Goal: Browse casually: Explore the website without a specific task or goal

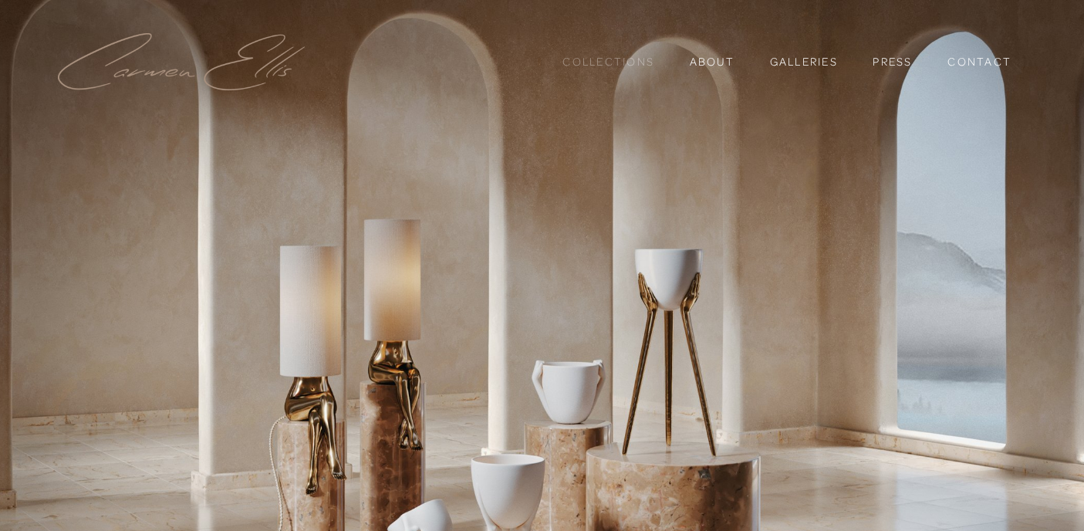
click at [616, 63] on link "Collections" at bounding box center [608, 62] width 92 height 26
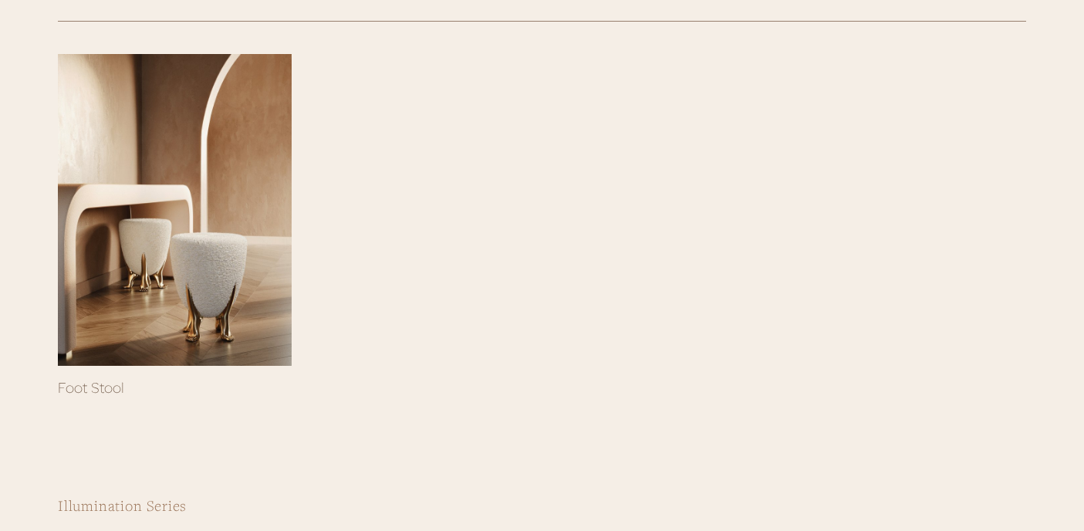
scroll to position [343, 0]
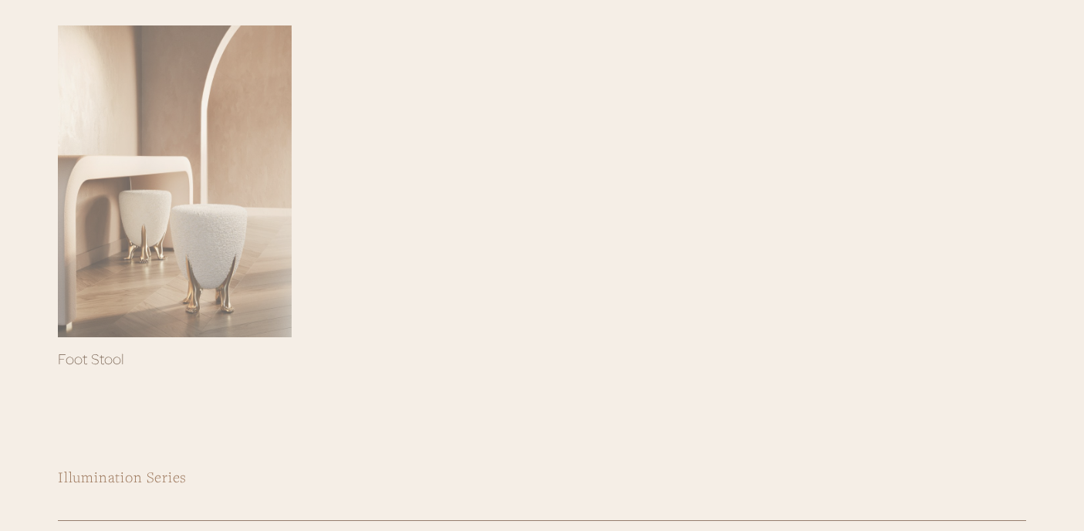
click at [187, 234] on div at bounding box center [175, 181] width 234 height 312
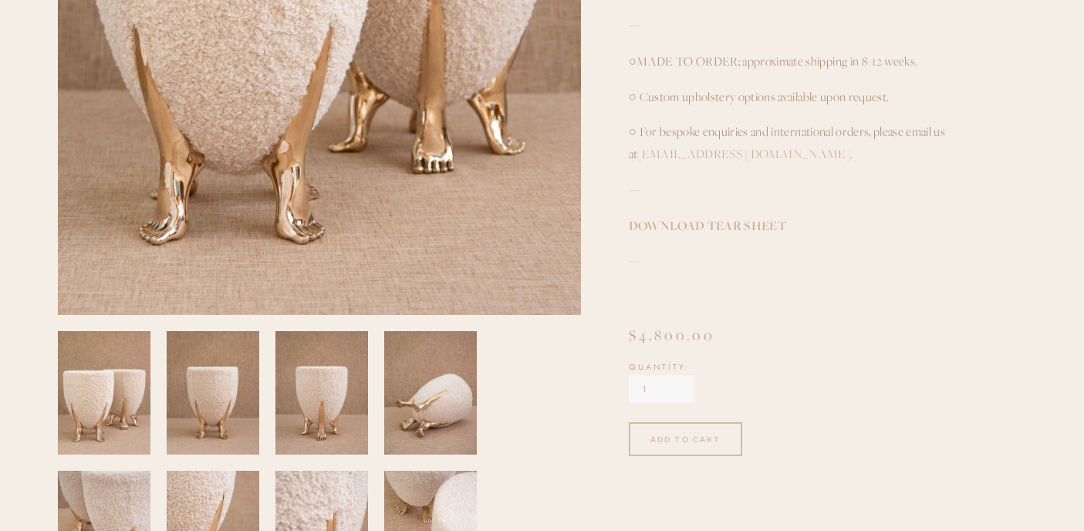
scroll to position [605, 0]
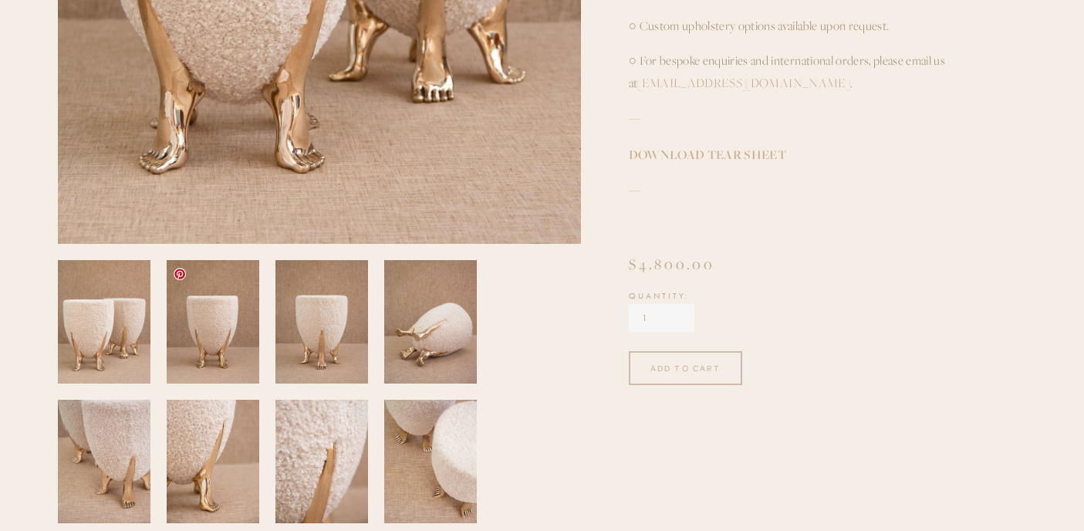
click at [203, 355] on img at bounding box center [213, 321] width 94 height 123
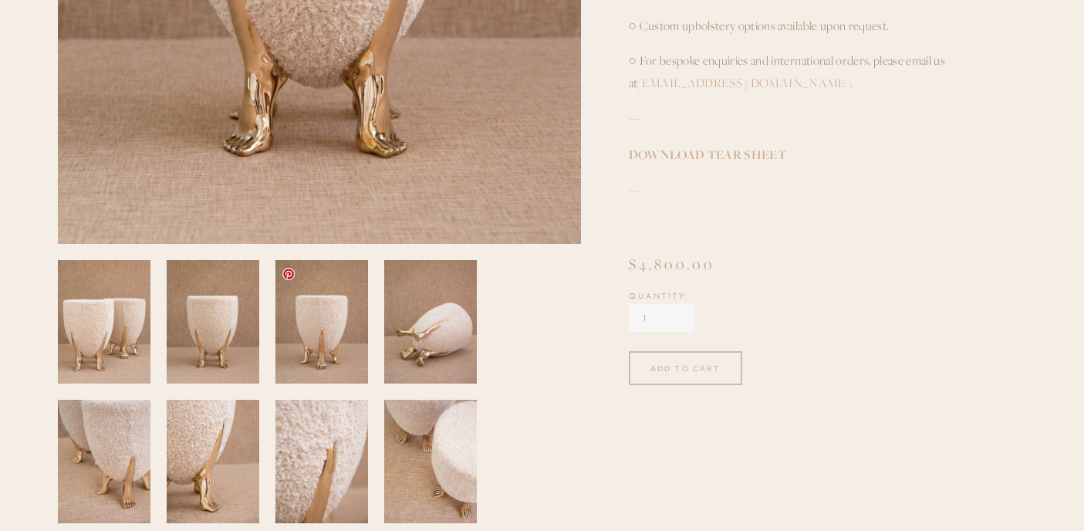
click at [299, 342] on img at bounding box center [322, 321] width 94 height 123
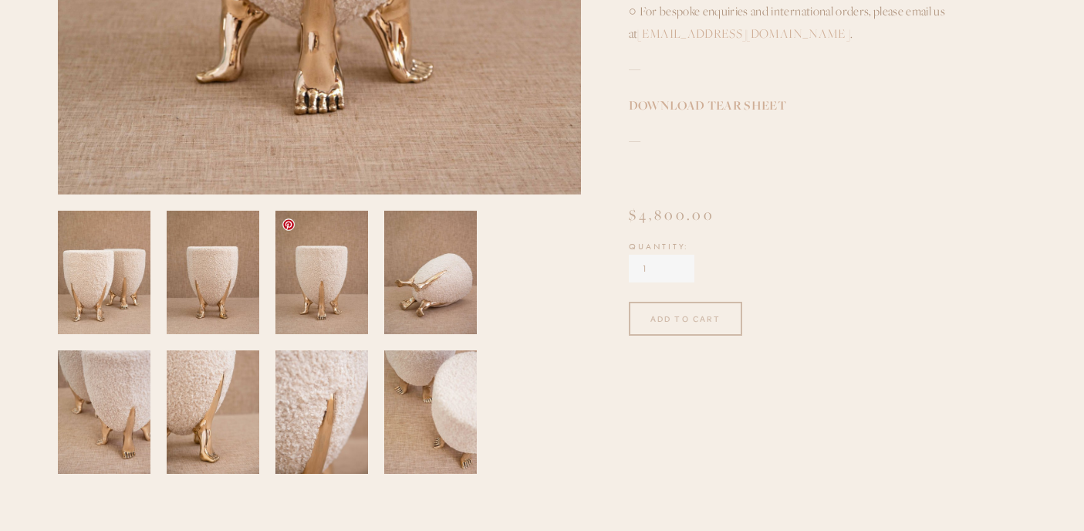
scroll to position [680, 0]
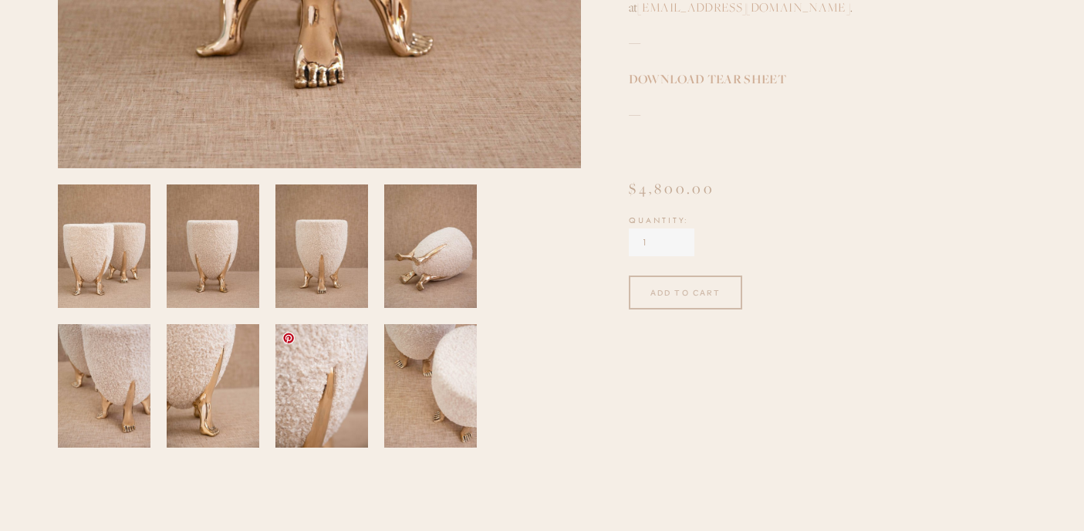
click at [322, 392] on img at bounding box center [322, 385] width 94 height 123
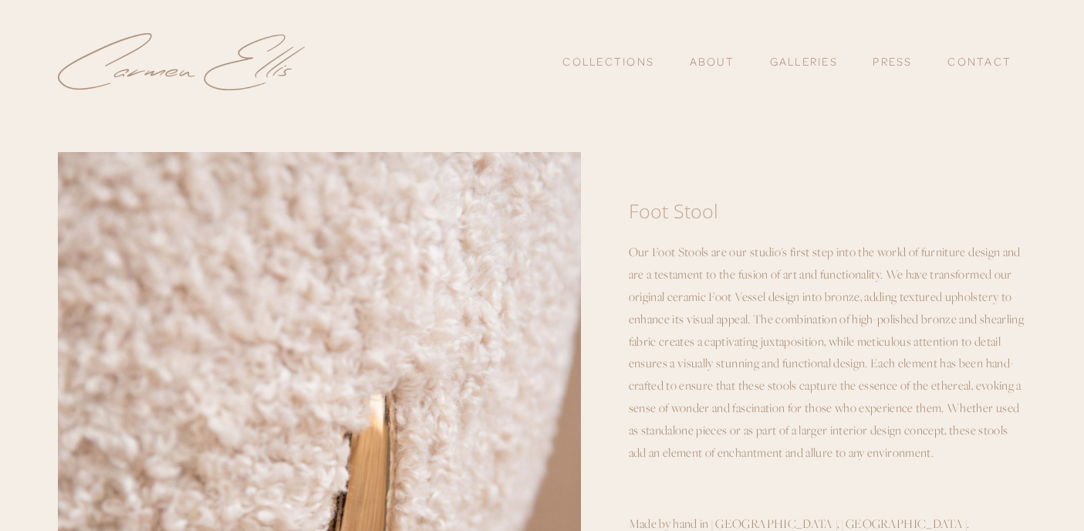
scroll to position [0, 0]
click at [634, 61] on link "Collections" at bounding box center [608, 62] width 92 height 26
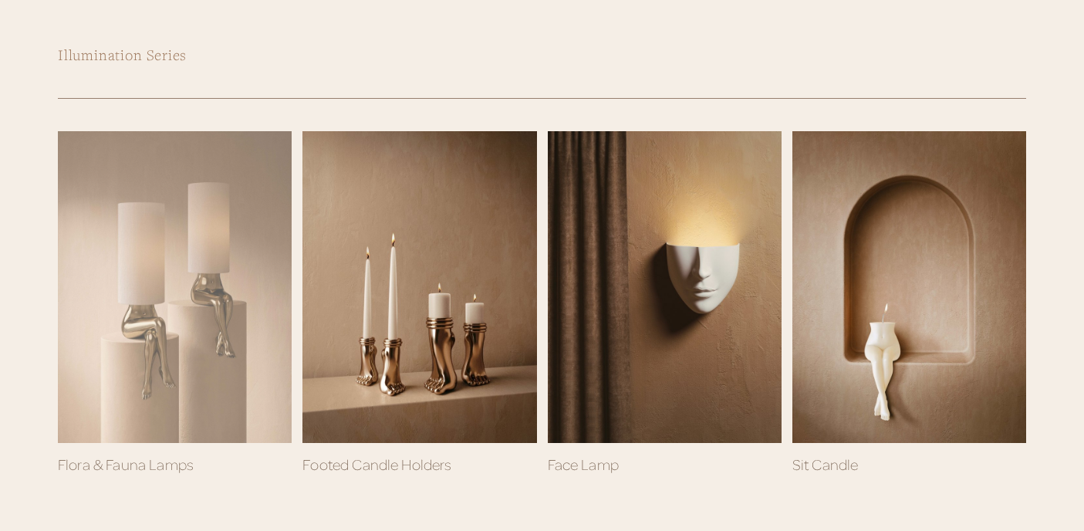
scroll to position [793, 0]
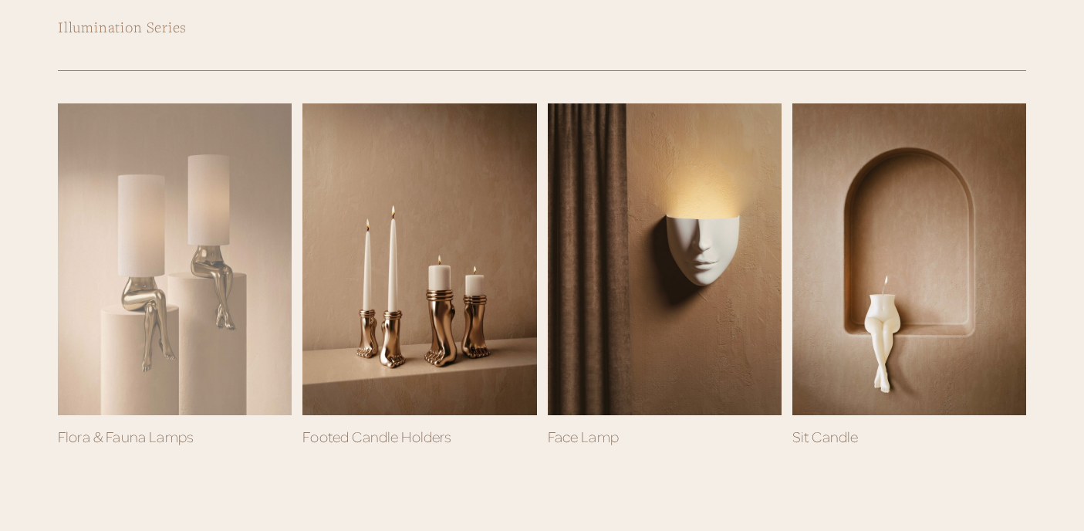
click at [207, 332] on div at bounding box center [175, 259] width 234 height 312
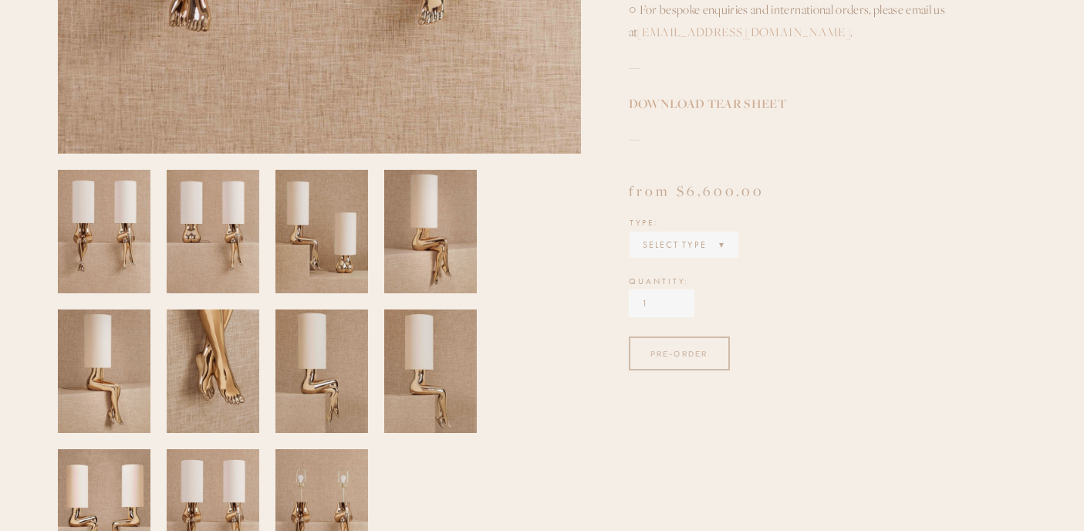
scroll to position [746, 0]
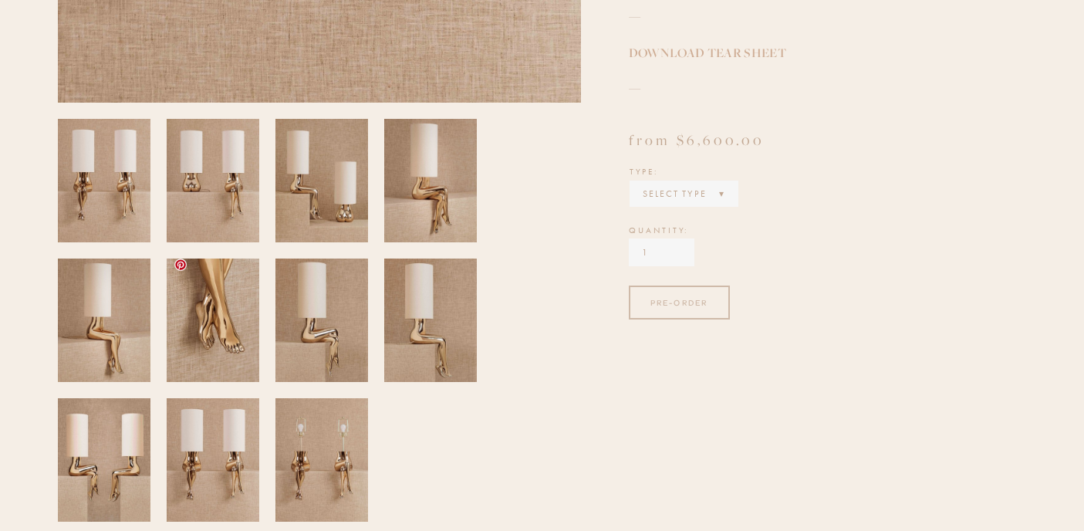
click at [224, 346] on img at bounding box center [213, 320] width 93 height 139
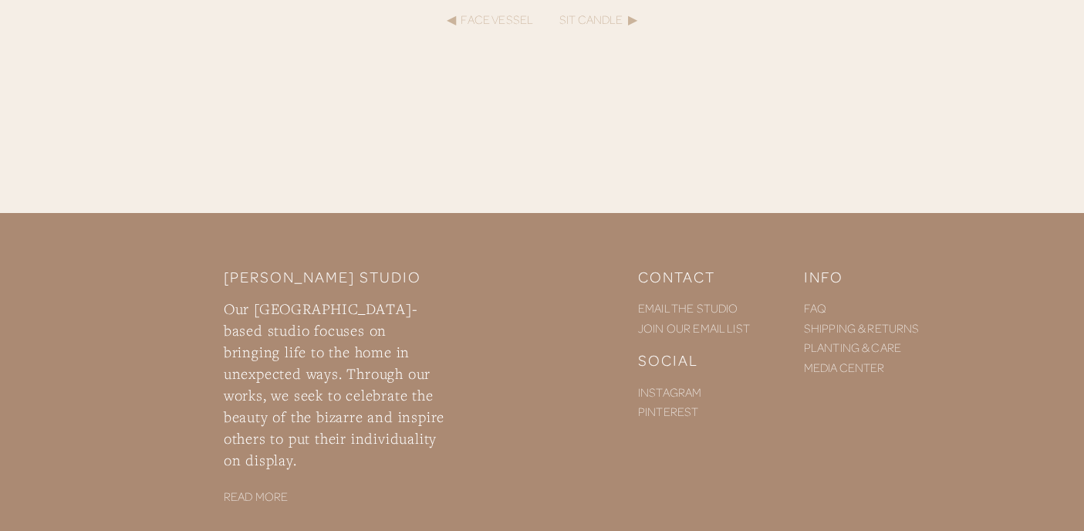
scroll to position [2193, 0]
